Goal: Task Accomplishment & Management: Use online tool/utility

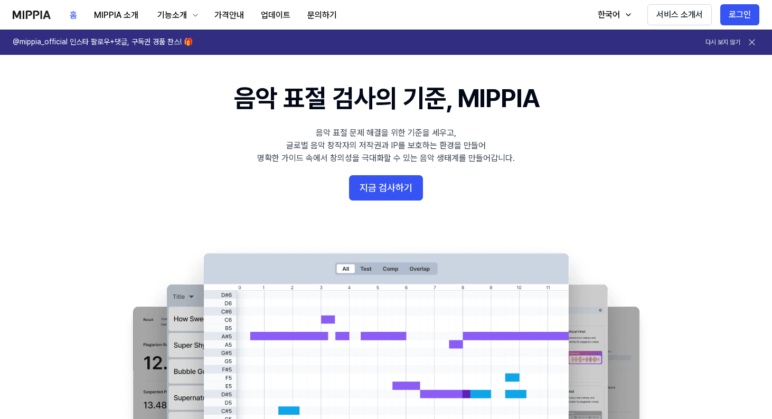
scroll to position [17, 0]
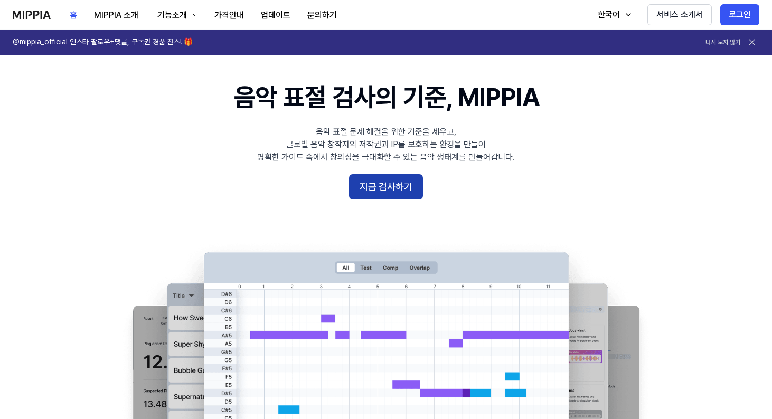
click at [379, 181] on button "지금 검사하기" at bounding box center [386, 186] width 74 height 25
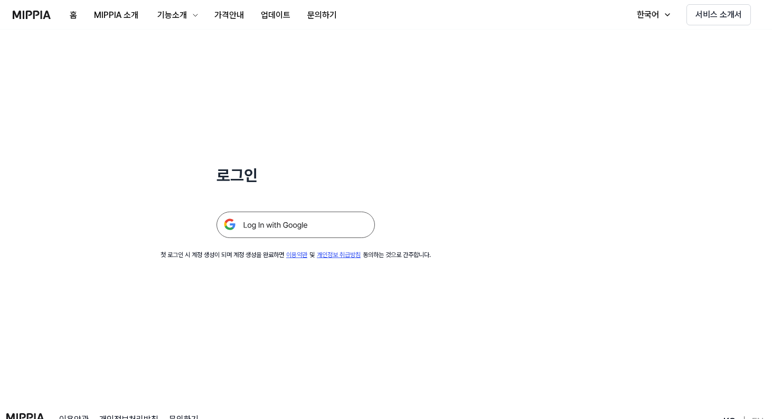
click at [314, 229] on img at bounding box center [295, 225] width 158 height 26
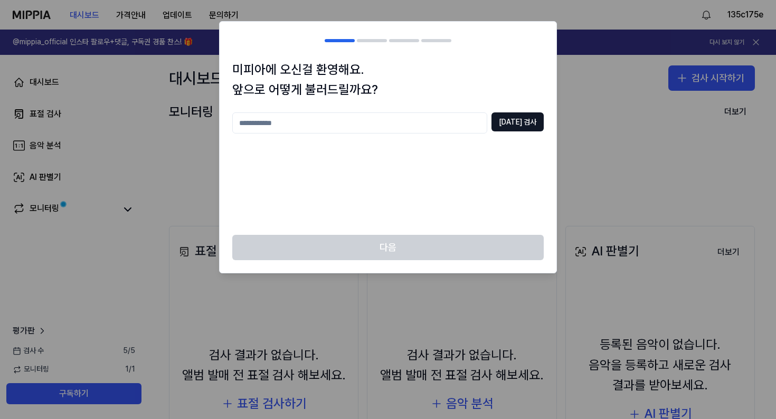
click at [467, 127] on input "text" at bounding box center [359, 122] width 255 height 21
type input "*"
type input "*****"
click at [531, 121] on button "[DATE] 검사" at bounding box center [517, 121] width 52 height 19
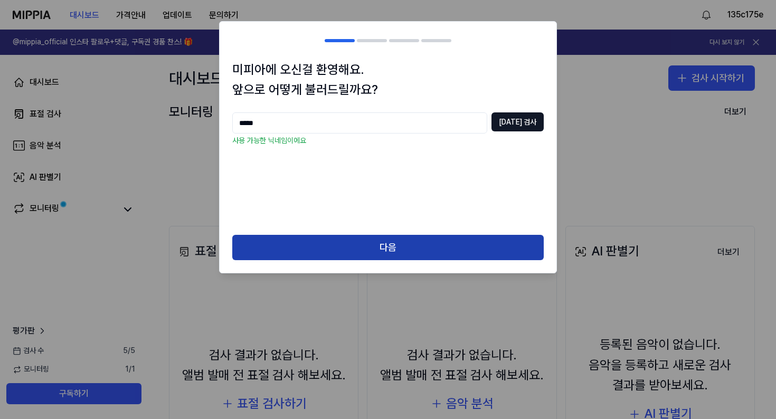
click at [396, 249] on button "다음" at bounding box center [387, 247] width 311 height 25
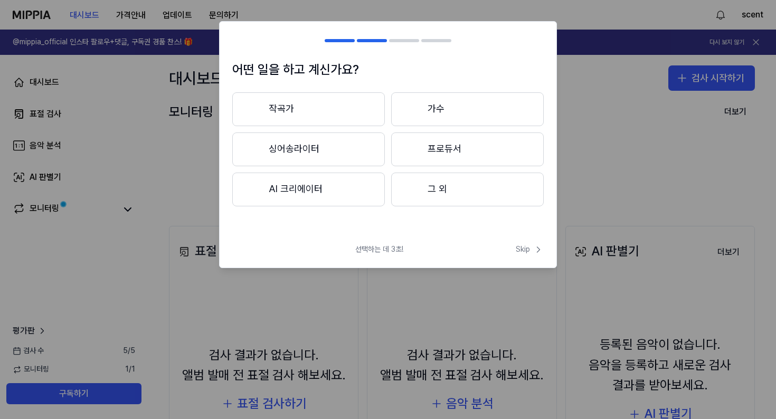
click at [343, 116] on button "작곡가" at bounding box center [308, 109] width 153 height 34
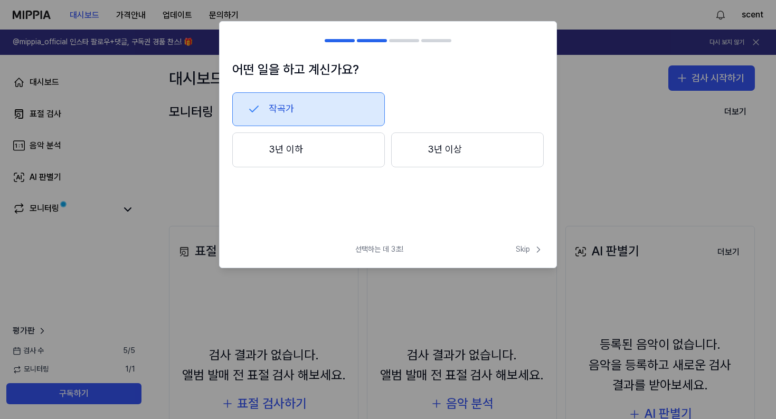
click at [342, 106] on button "작곡가" at bounding box center [308, 109] width 153 height 34
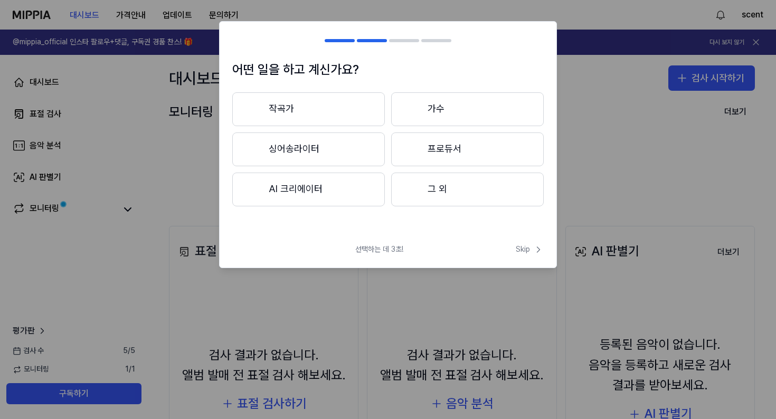
click at [351, 158] on button "싱어송라이터" at bounding box center [308, 150] width 153 height 34
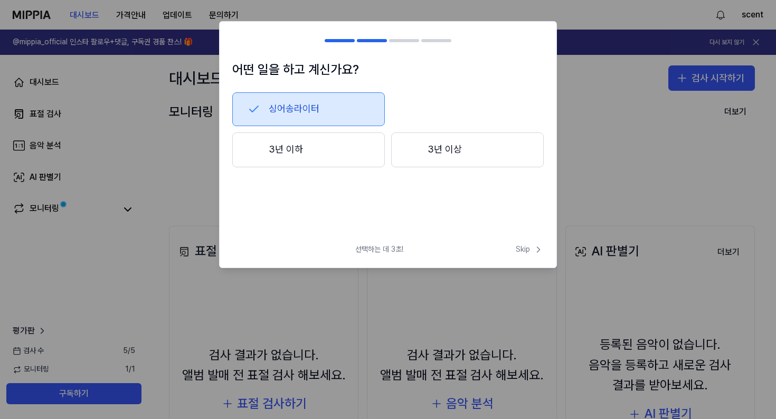
click at [366, 153] on button "3년 이하" at bounding box center [308, 150] width 153 height 35
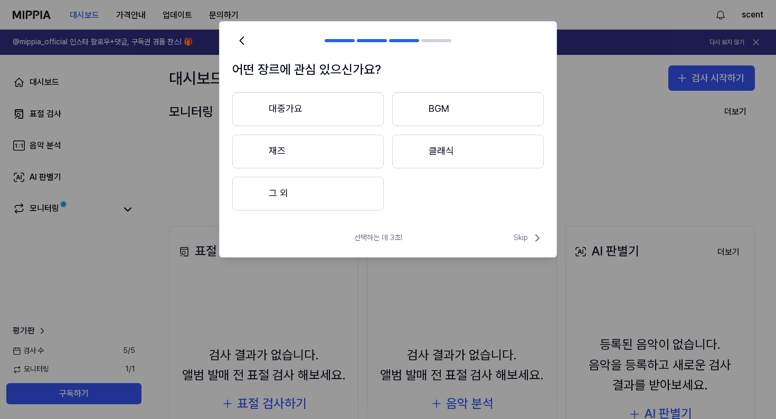
click at [367, 107] on button "대중가요" at bounding box center [308, 109] width 152 height 34
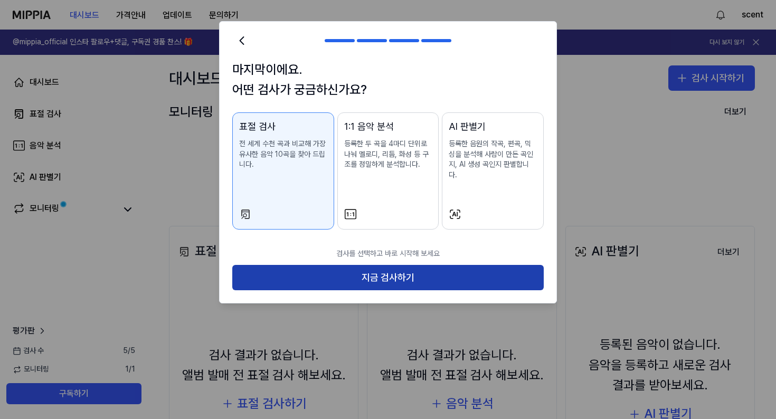
click at [367, 265] on button "지금 검사하기" at bounding box center [387, 277] width 311 height 25
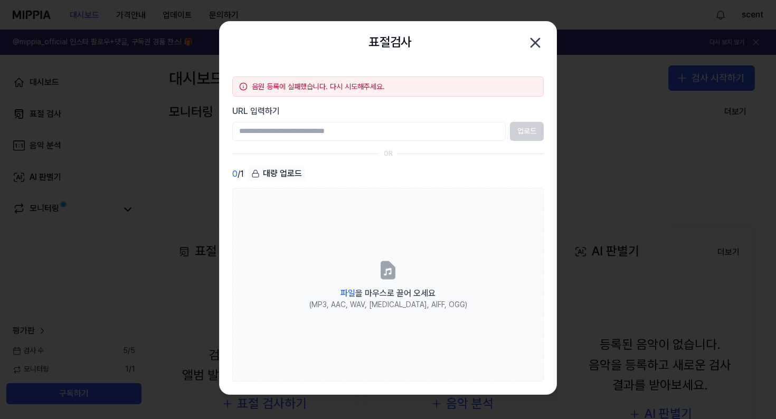
click at [535, 45] on icon "button" at bounding box center [535, 42] width 17 height 17
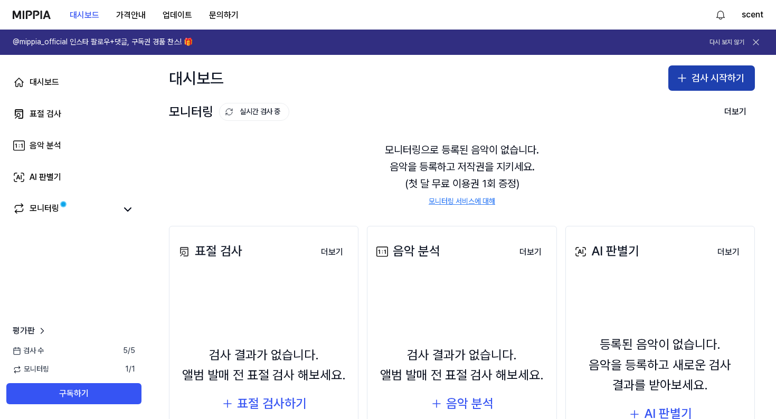
click at [692, 70] on button "검사 시작하기" at bounding box center [711, 77] width 87 height 25
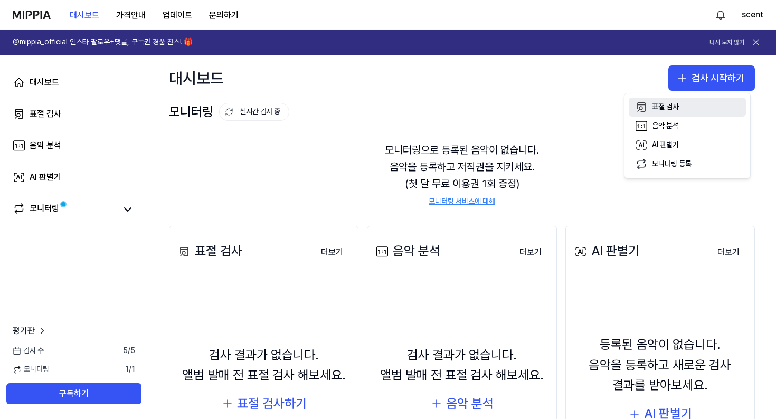
click at [670, 106] on div "표절 검사" at bounding box center [665, 107] width 27 height 11
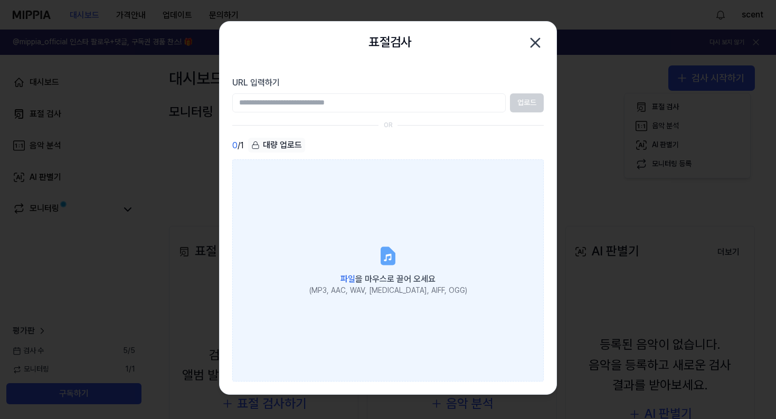
click at [371, 249] on label "파일 을 마우스로 끌어 오세요 (MP3, AAC, WAV, FLAC, AIFF, OGG)" at bounding box center [387, 270] width 311 height 222
click at [0, 0] on input "파일 을 마우스로 끌어 오세요 (MP3, AAC, WAV, FLAC, AIFF, OGG)" at bounding box center [0, 0] width 0 height 0
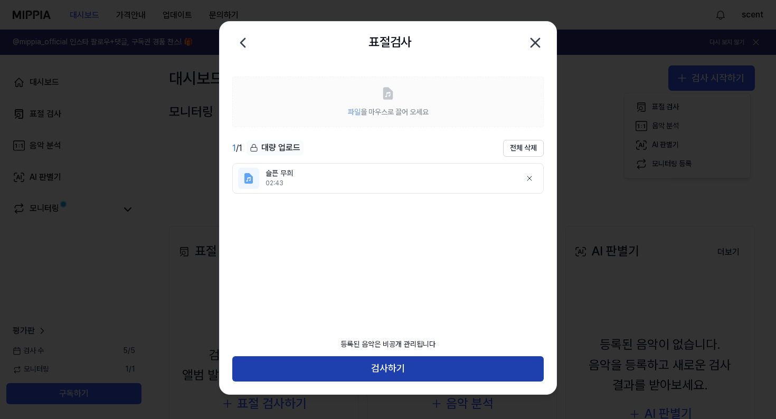
click at [386, 373] on button "검사하기" at bounding box center [387, 368] width 311 height 25
